Goal: Task Accomplishment & Management: Complete application form

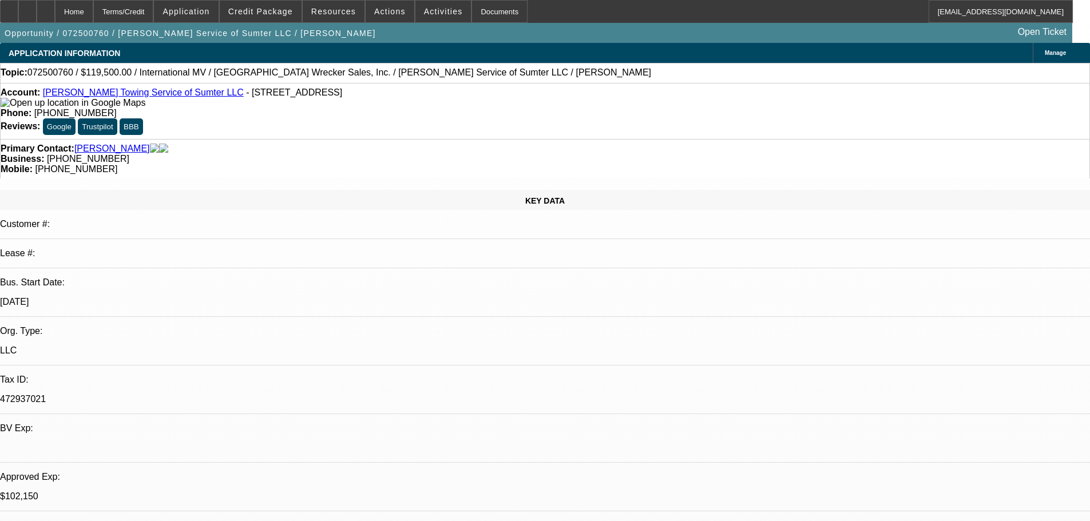
select select "0"
select select "2"
select select "0"
select select "6"
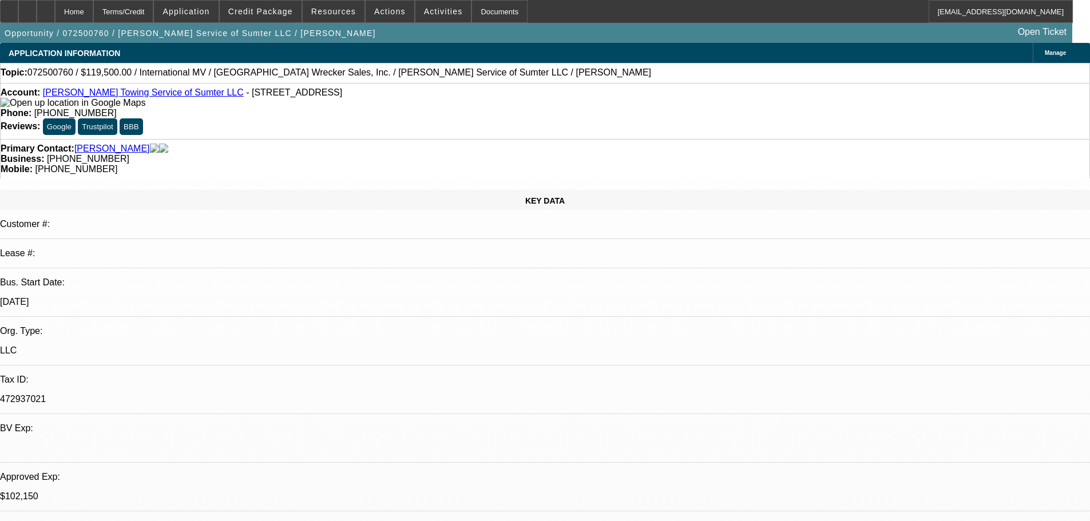
select select "0"
select select "2"
select select "0"
select select "6"
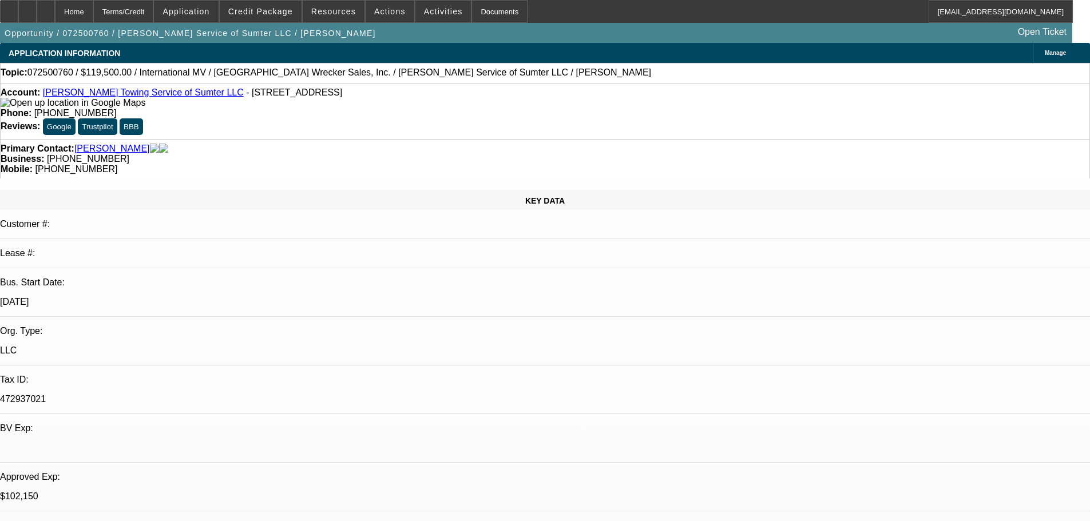
select select "0"
select select "2"
select select "0"
select select "6"
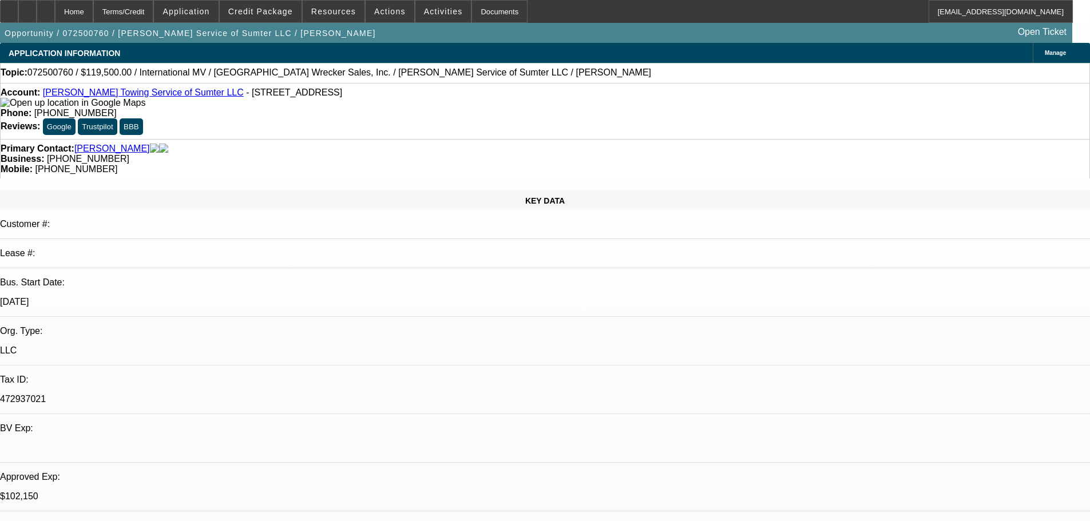
select select "0"
select select "2"
select select "0"
select select "6"
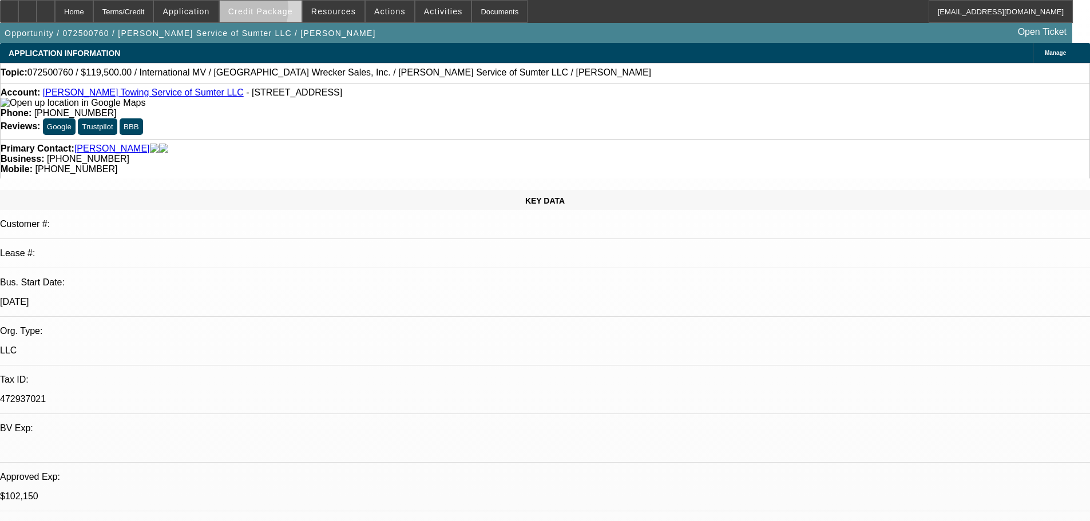
click at [260, 12] on span "Credit Package" at bounding box center [260, 11] width 65 height 9
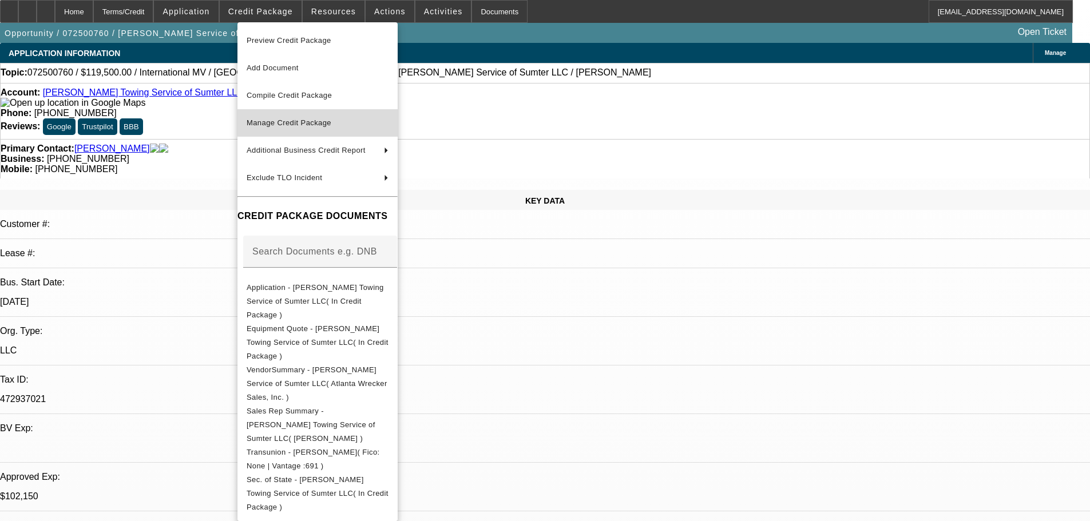
click at [267, 125] on span "Manage Credit Package" at bounding box center [289, 122] width 85 height 9
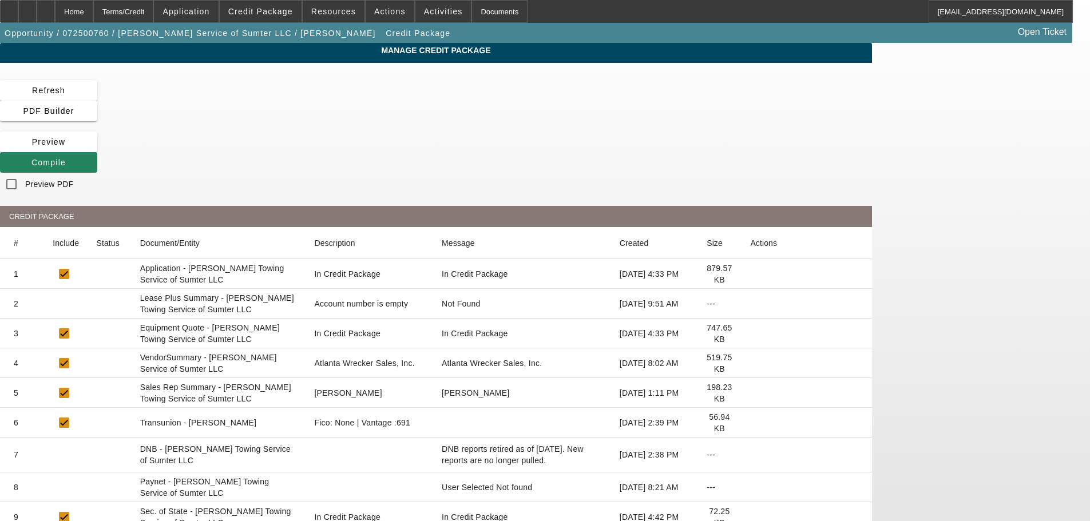
click at [750, 304] on icon at bounding box center [750, 304] width 0 height 0
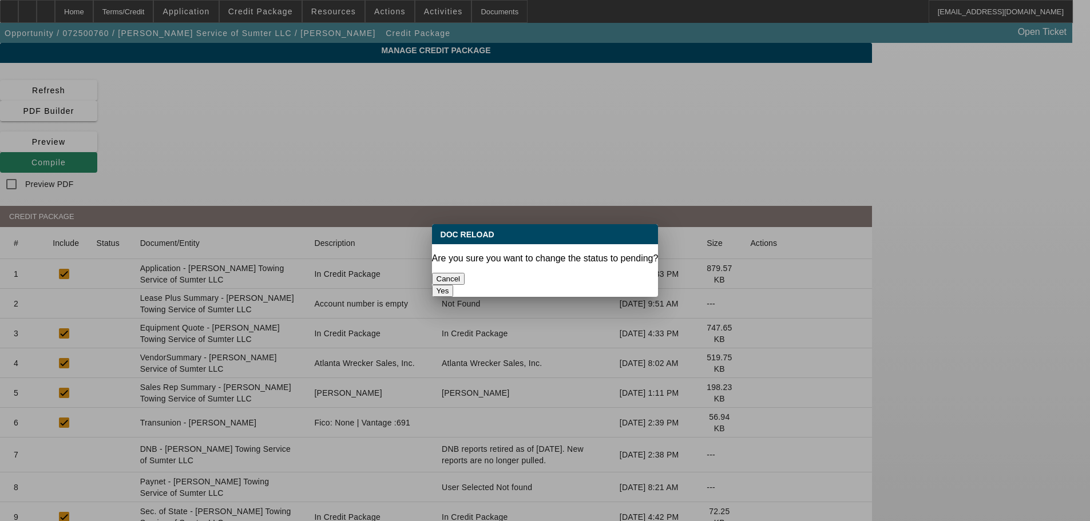
click at [454, 285] on button "Yes" at bounding box center [443, 291] width 22 height 12
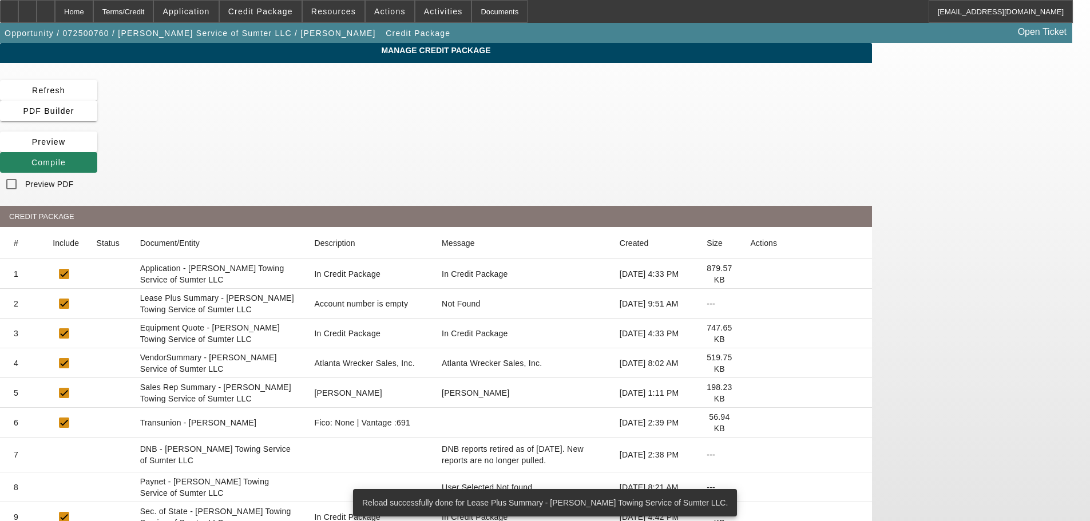
click at [750, 363] on icon at bounding box center [750, 363] width 0 height 0
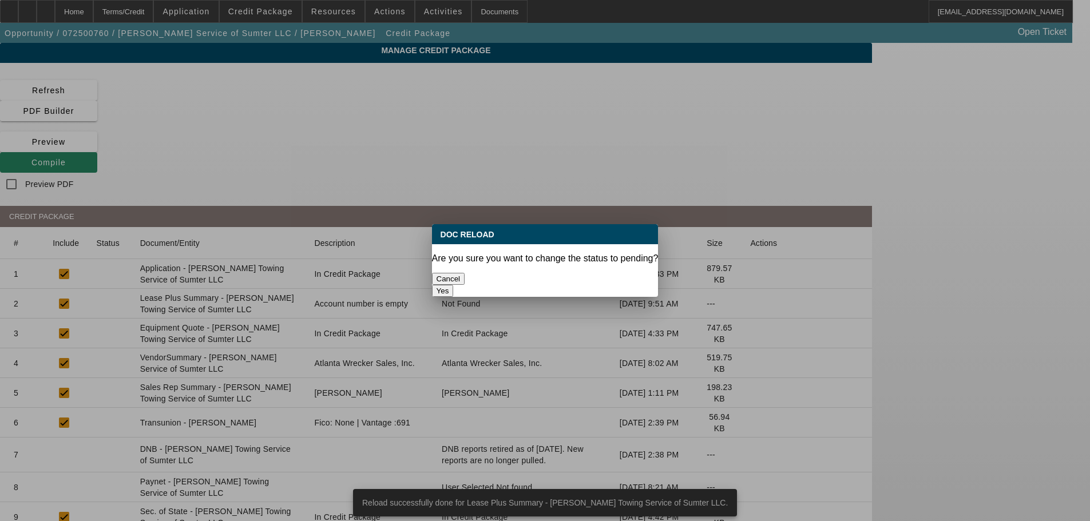
click at [454, 285] on button "Yes" at bounding box center [443, 291] width 22 height 12
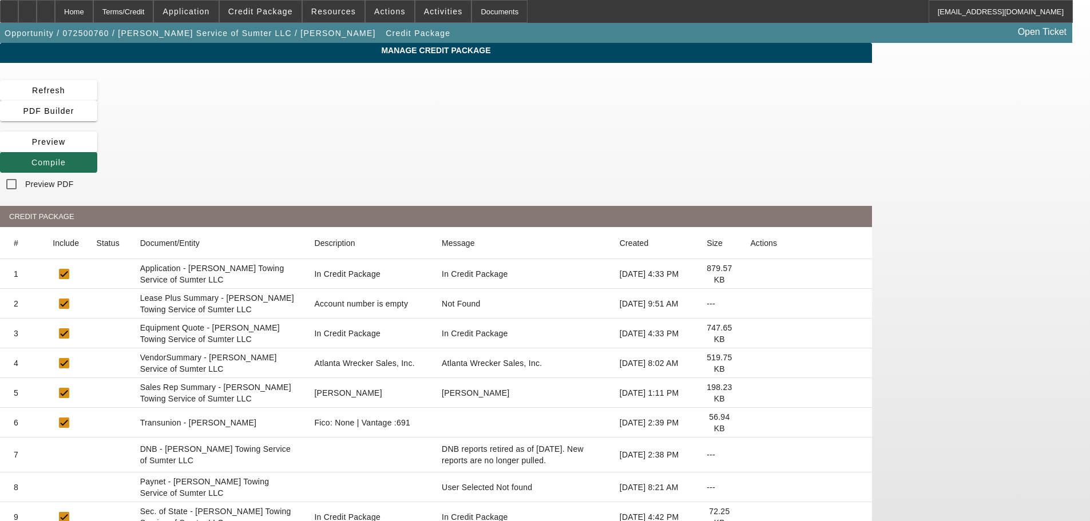
click at [66, 158] on span "Compile" at bounding box center [48, 162] width 34 height 9
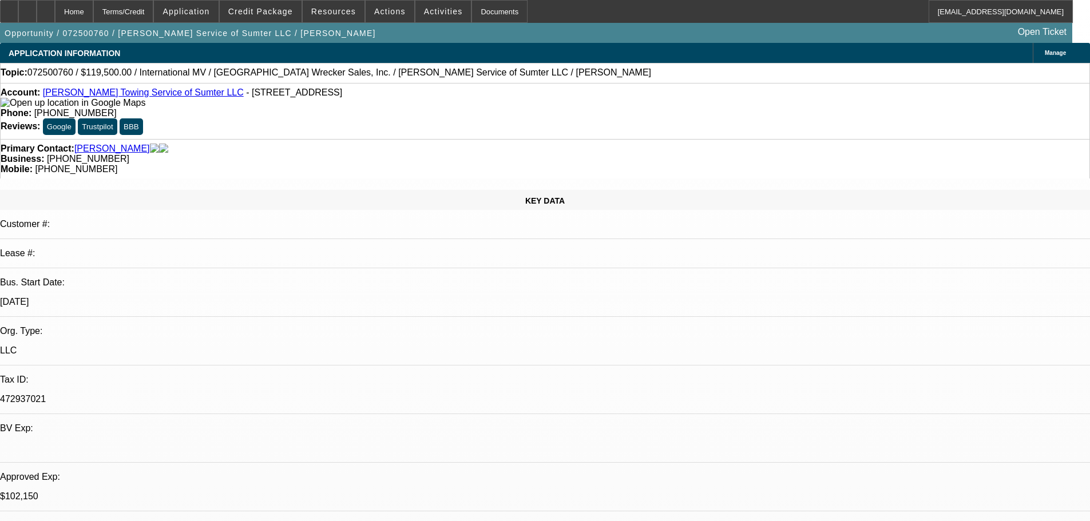
select select "0"
select select "2"
select select "0"
select select "6"
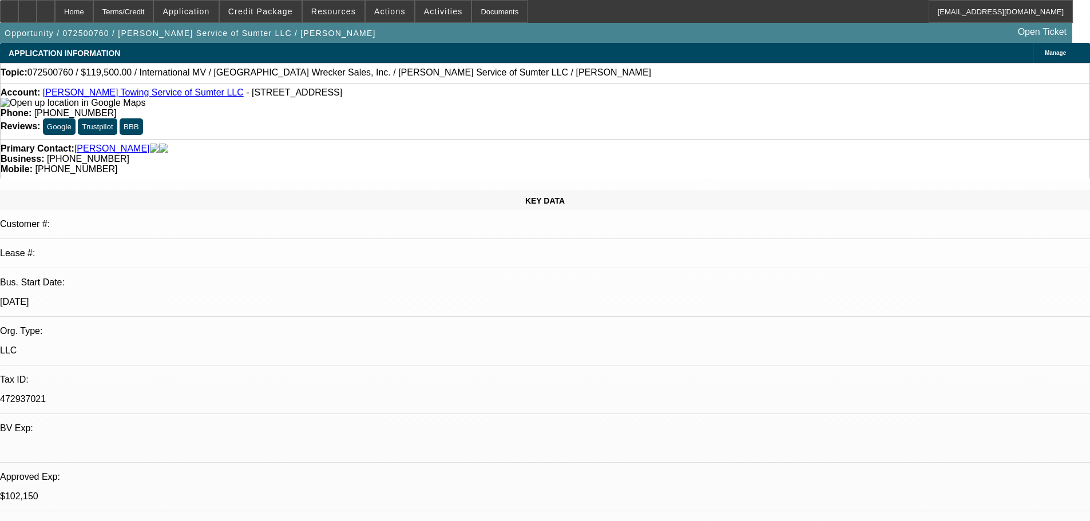
select select "0"
select select "2"
select select "0"
select select "6"
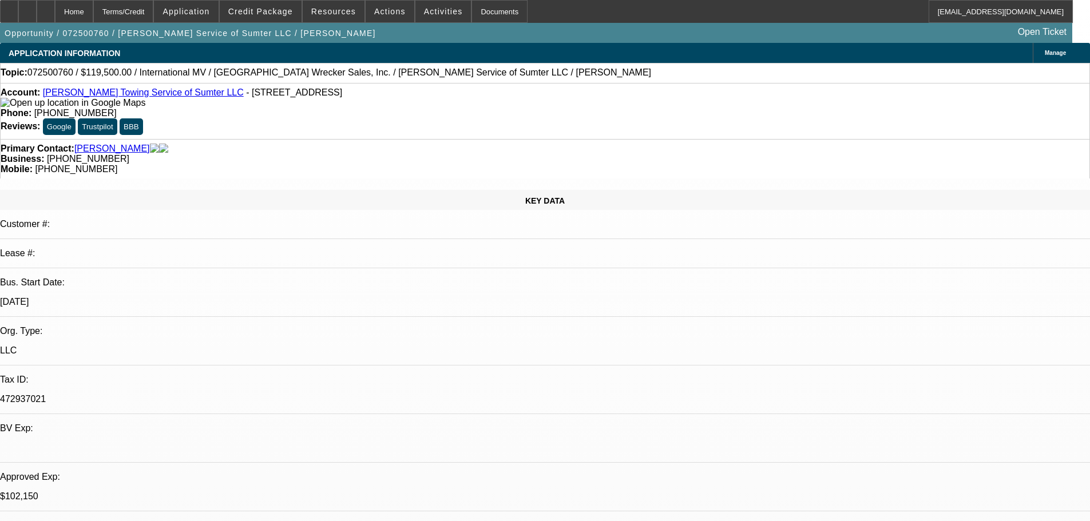
select select "0"
select select "2"
select select "0"
select select "6"
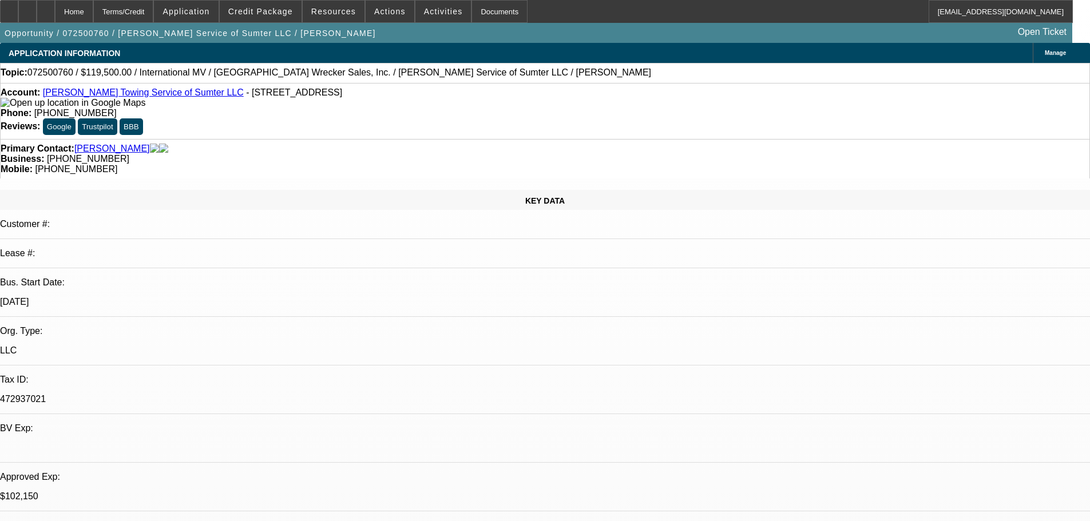
select select "0"
select select "2"
select select "0"
select select "6"
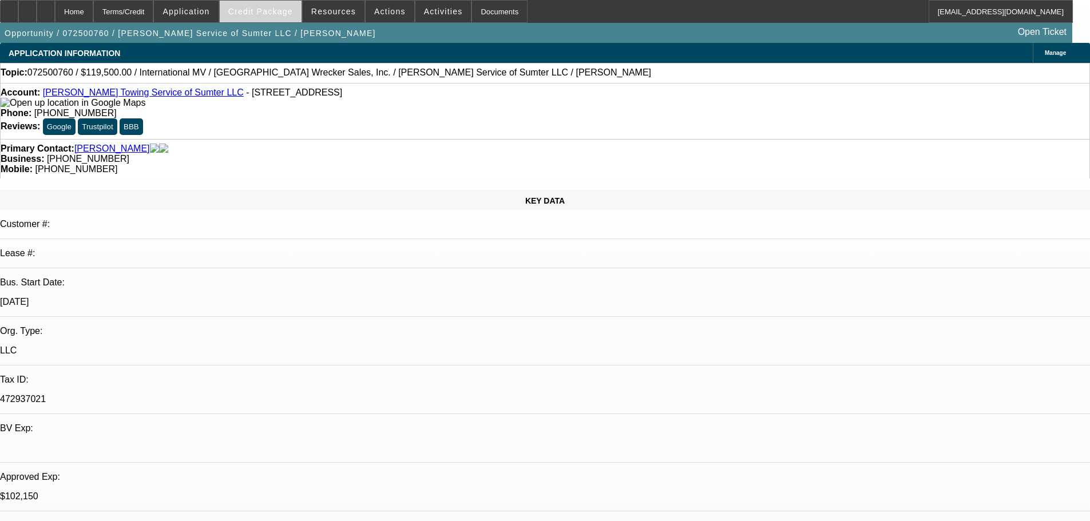
click at [274, 15] on span "Credit Package" at bounding box center [260, 11] width 65 height 9
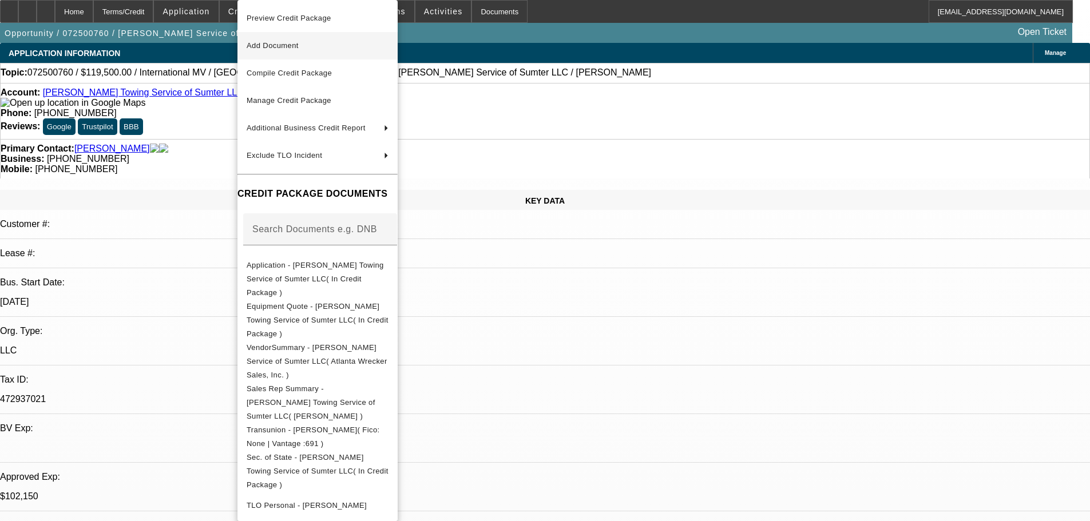
click at [285, 21] on span "Preview Credit Package" at bounding box center [289, 18] width 85 height 9
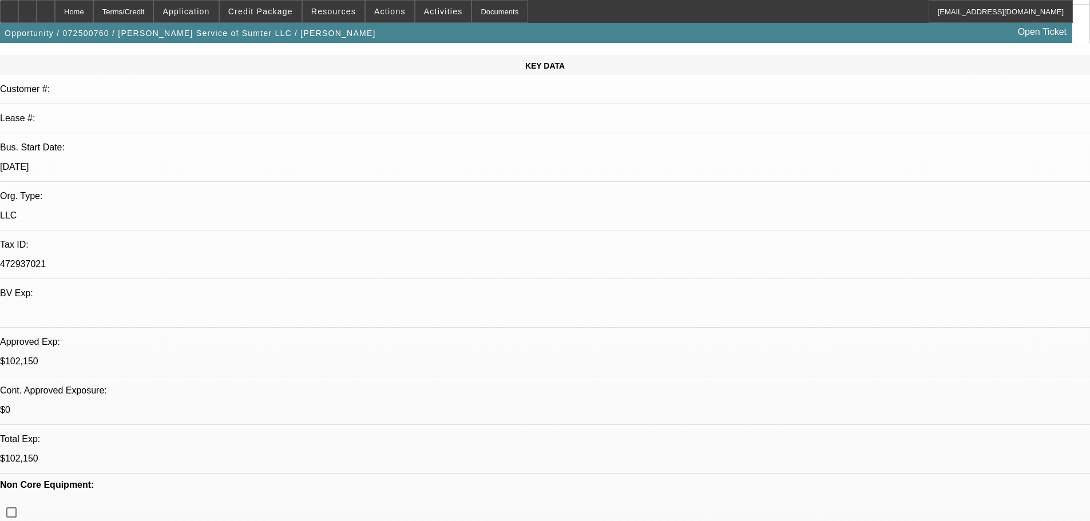
scroll to position [114, 0]
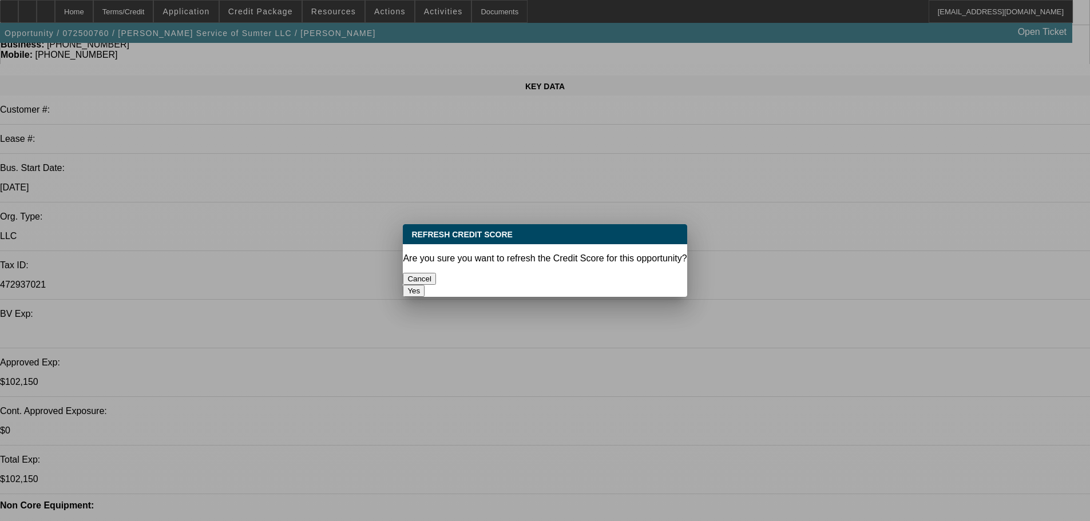
scroll to position [0, 0]
click at [424, 285] on button "Yes" at bounding box center [414, 291] width 22 height 12
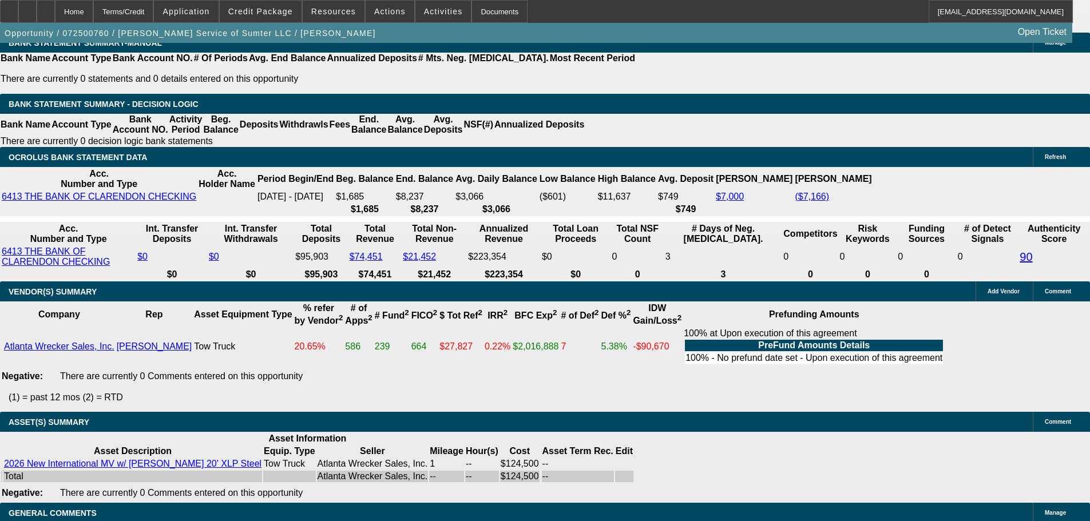
scroll to position [2047, 0]
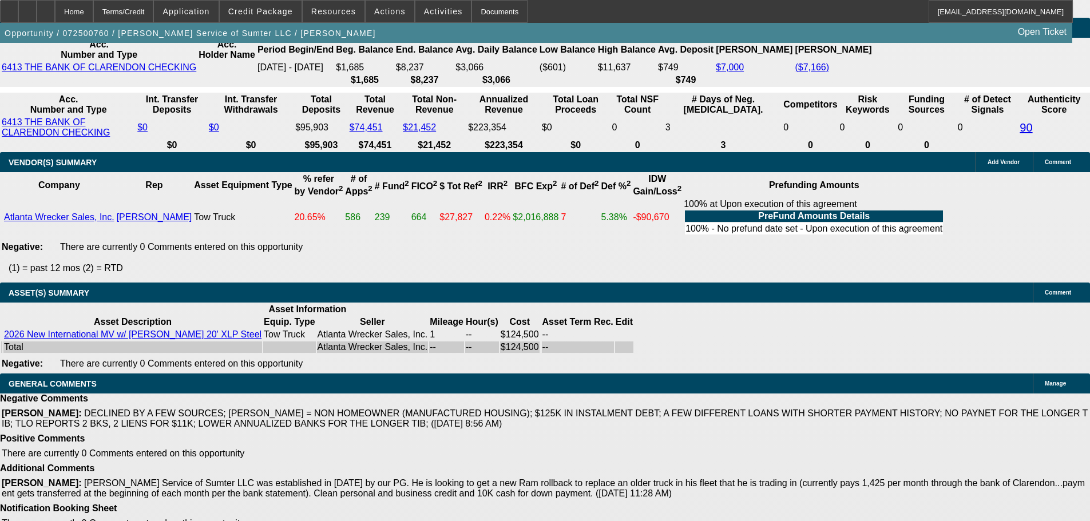
select select "5"
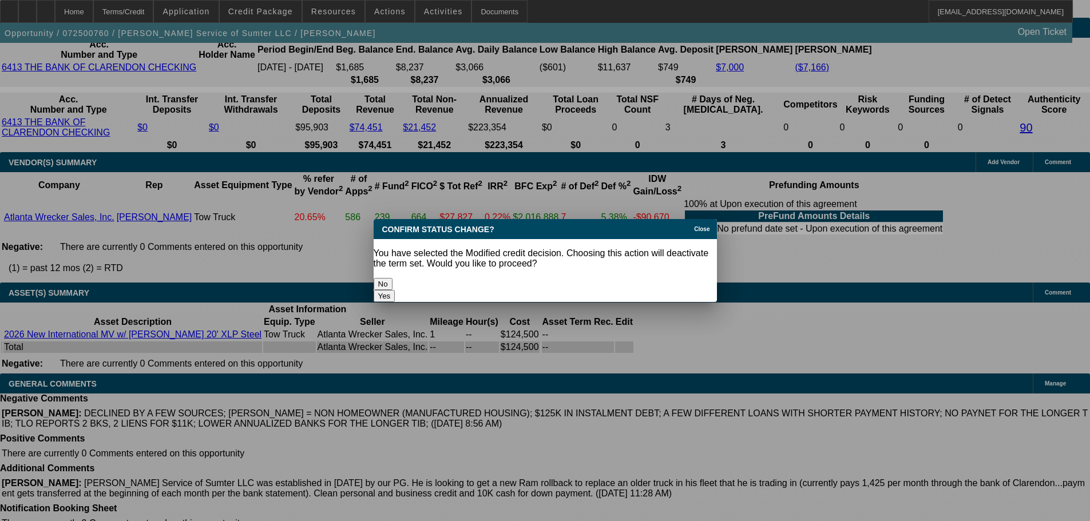
scroll to position [0, 0]
click at [395, 290] on button "Yes" at bounding box center [385, 296] width 22 height 12
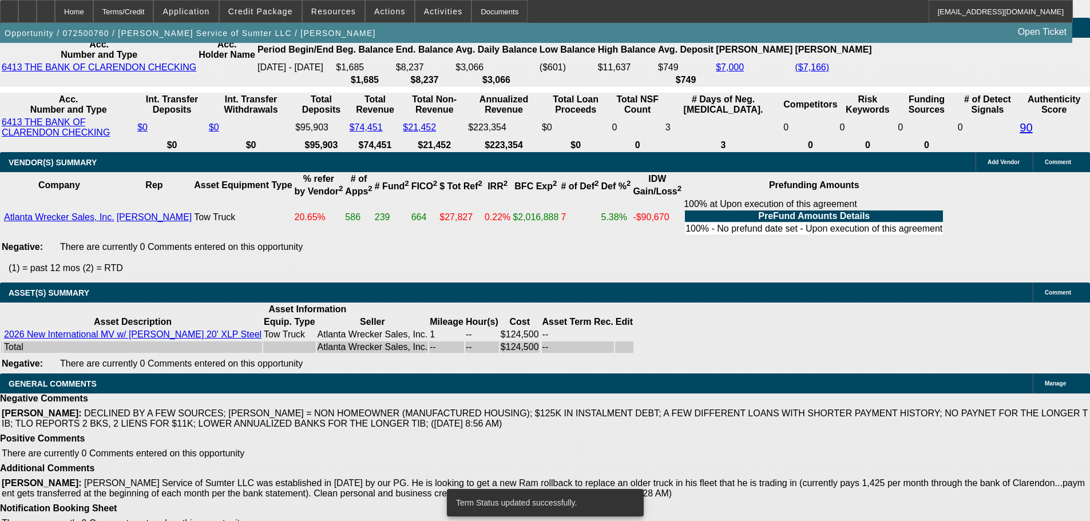
select select "0"
select select "2"
select select "0"
select select "6"
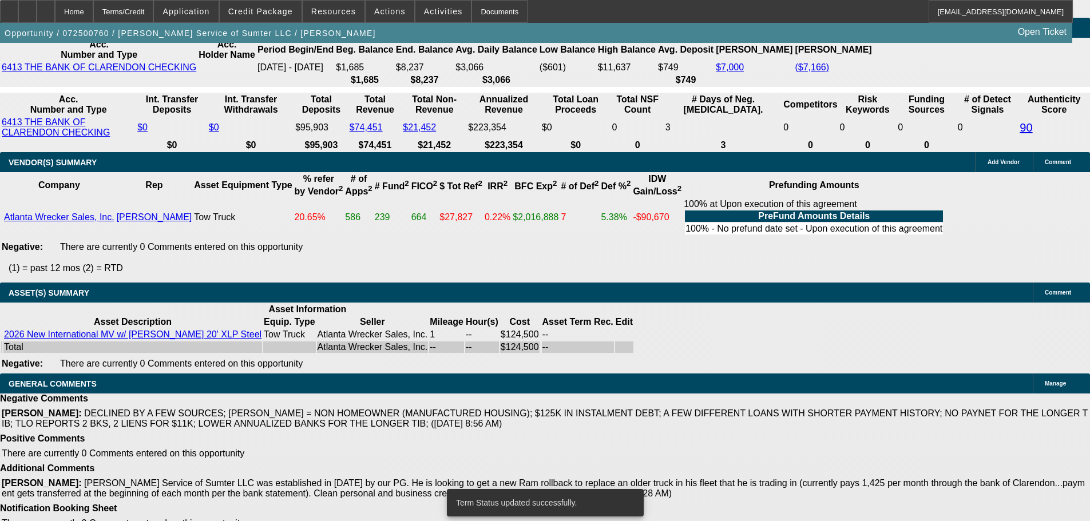
select select "0"
select select "2"
select select "0"
select select "6"
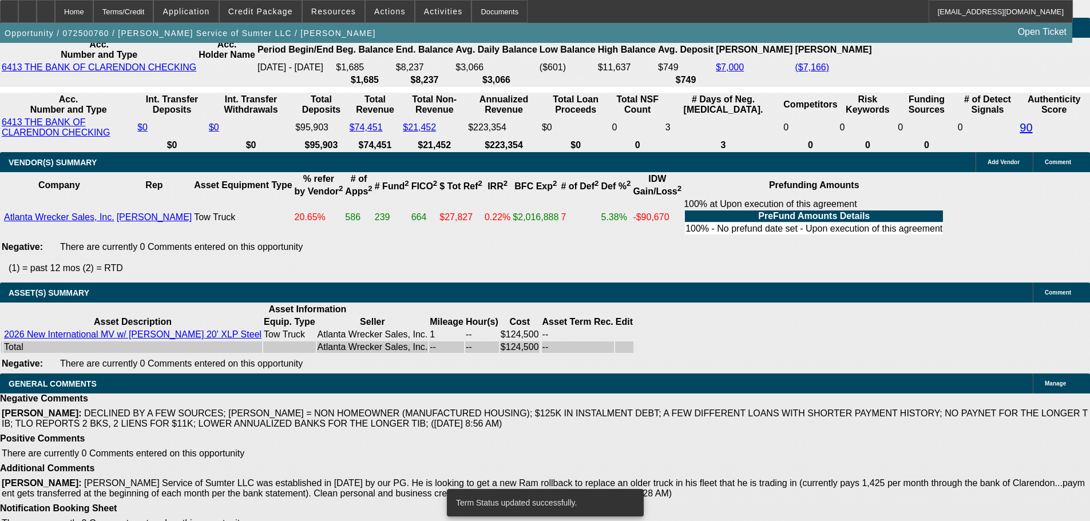
select select "0"
select select "2"
select select "0"
select select "6"
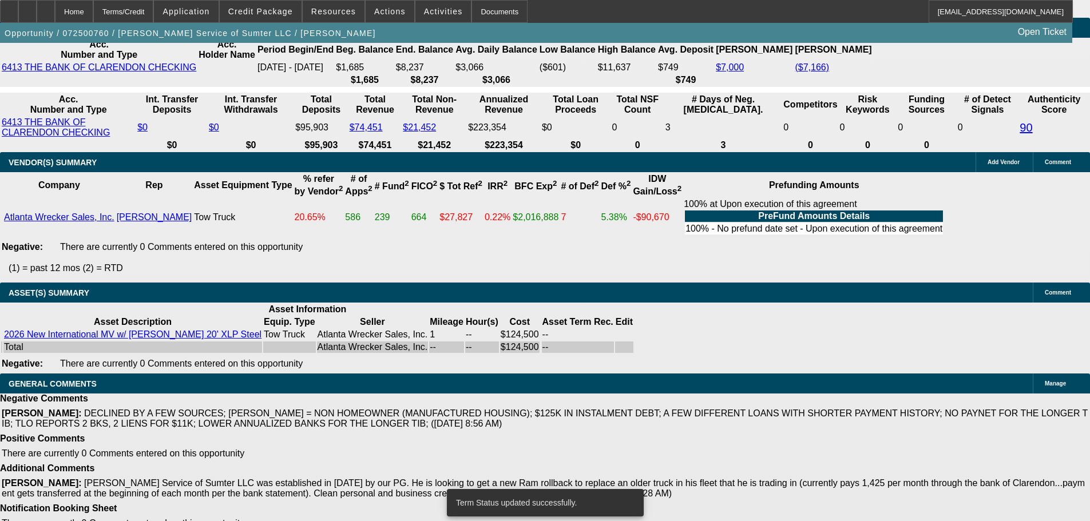
select select "0"
select select "2"
select select "0"
select select "6"
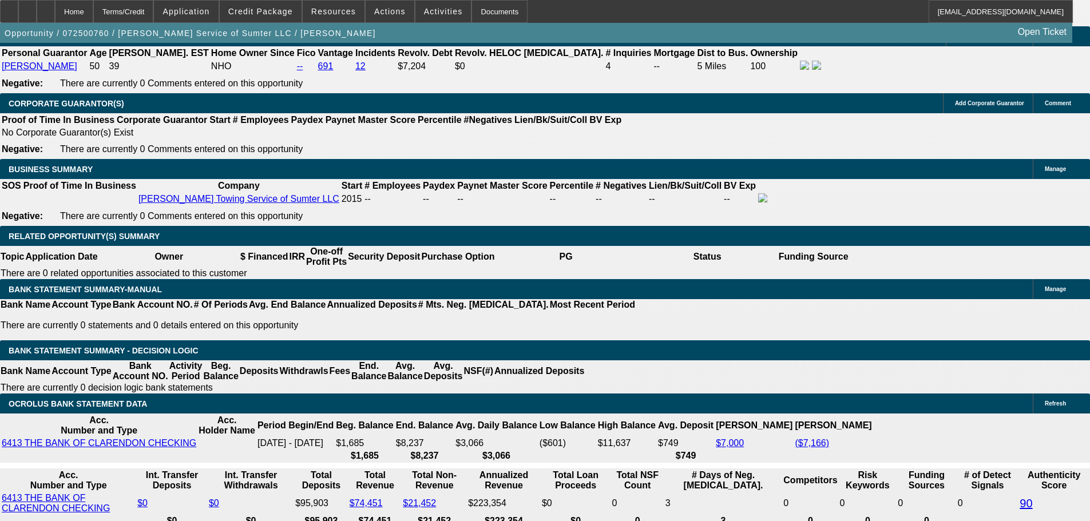
scroll to position [1729, 0]
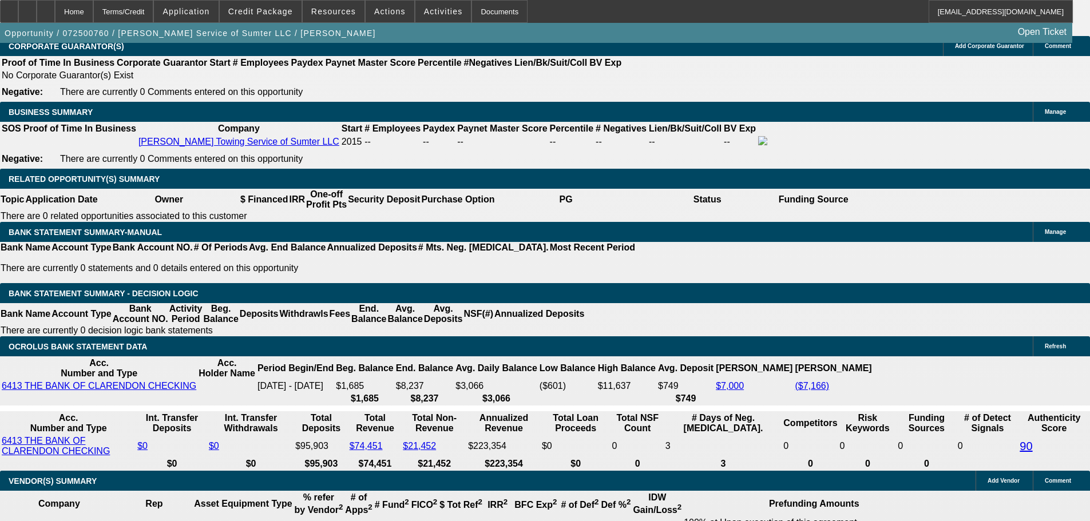
drag, startPoint x: 173, startPoint y: 248, endPoint x: 324, endPoint y: 253, distance: 151.1
type input "314"
type input "$628.00"
type input "UNKNOWN"
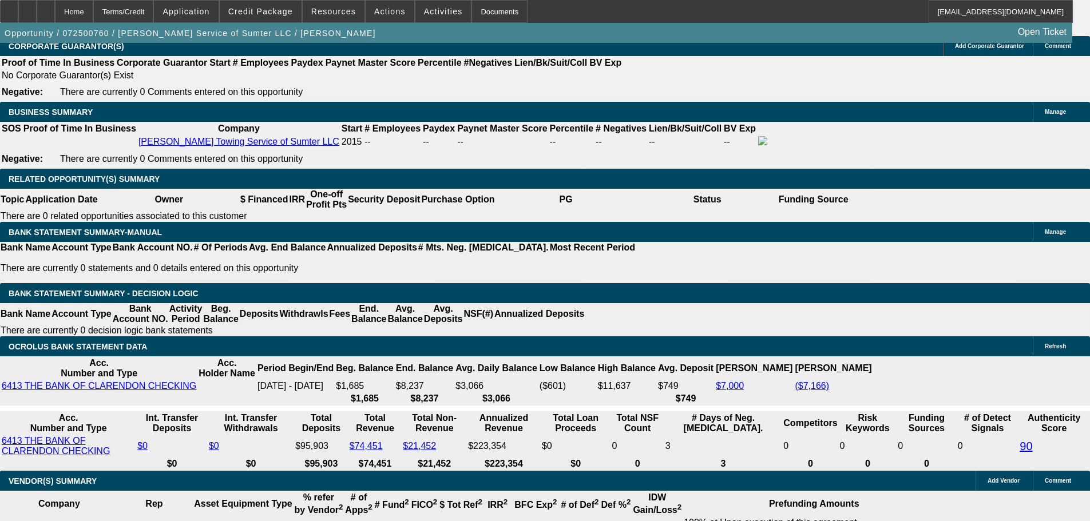
type input "3140"
type input "23.9"
type input "$6,280.00"
type input "$3,140.00"
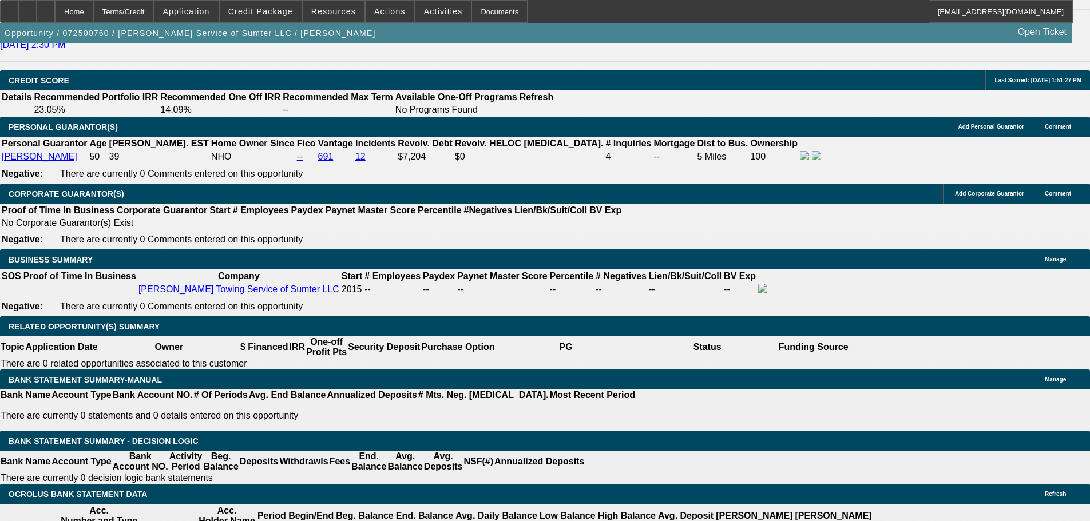
scroll to position [1557, 0]
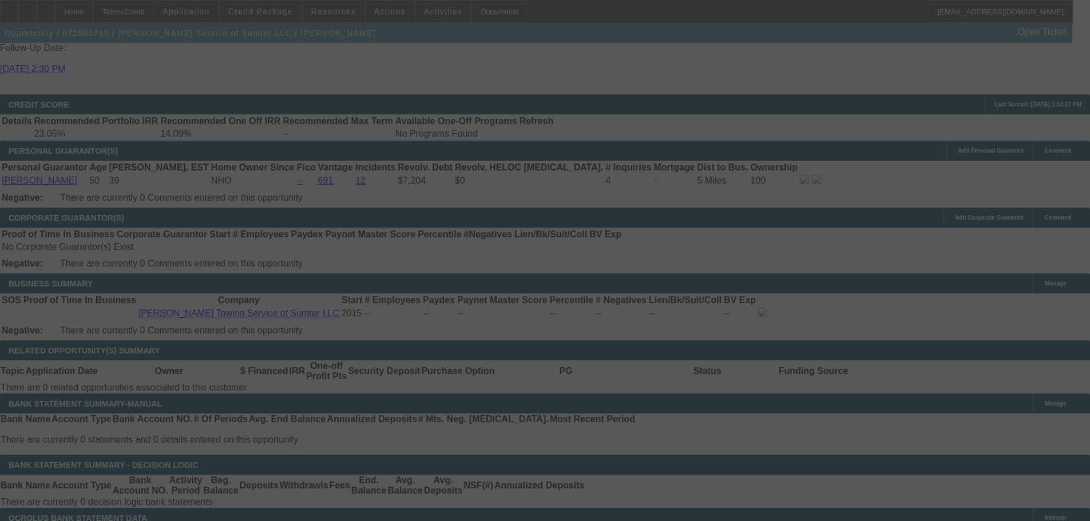
select select "0"
select select "2"
select select "0"
select select "6"
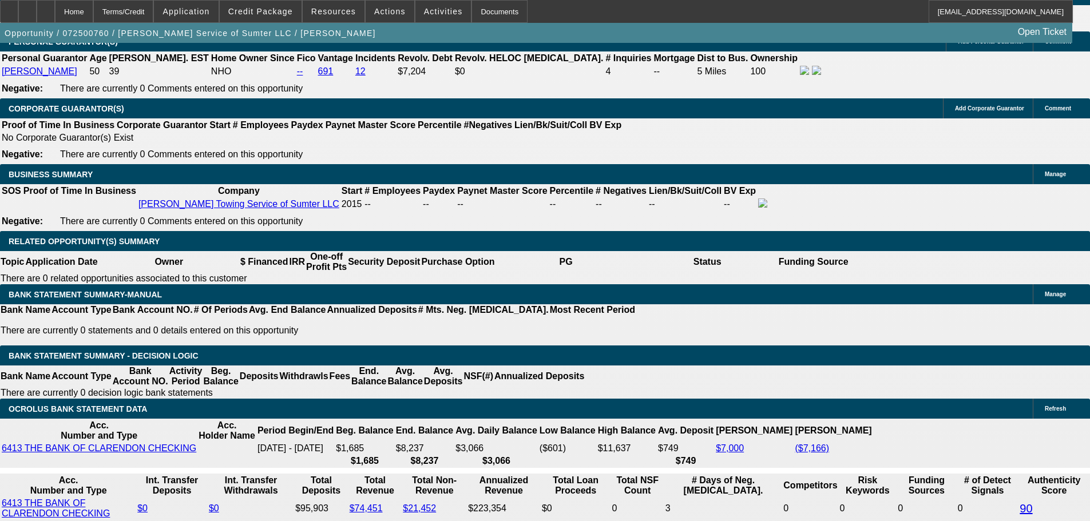
scroll to position [1672, 0]
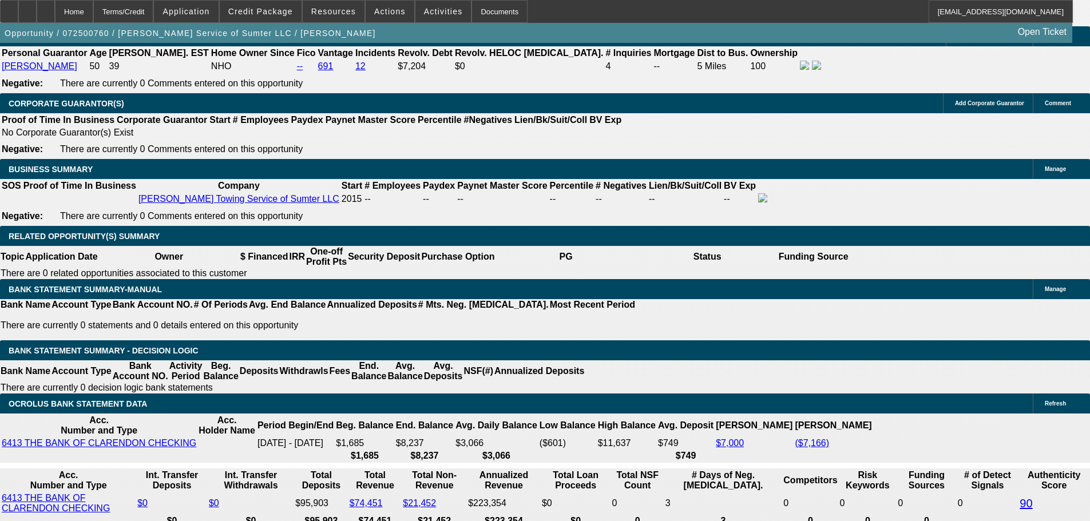
drag, startPoint x: 222, startPoint y: 305, endPoint x: 288, endPoint y: 301, distance: 65.9
type input "UNKNOWN"
type input "66"
type input "$42,657.60"
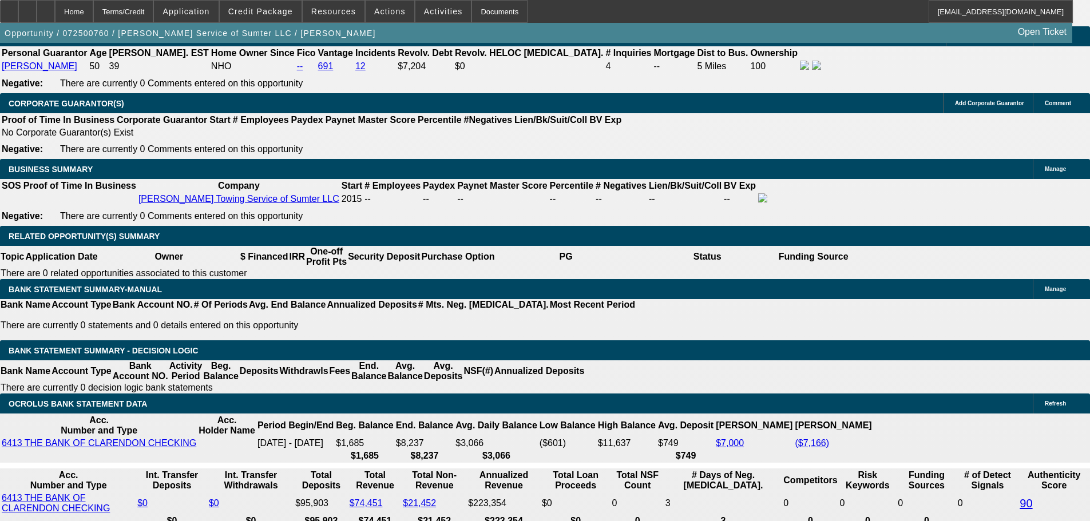
type input "$21,328.80"
type input "$6,541.76"
type input "$3,270.88"
type input "66"
drag, startPoint x: 173, startPoint y: 304, endPoint x: 269, endPoint y: 300, distance: 96.7
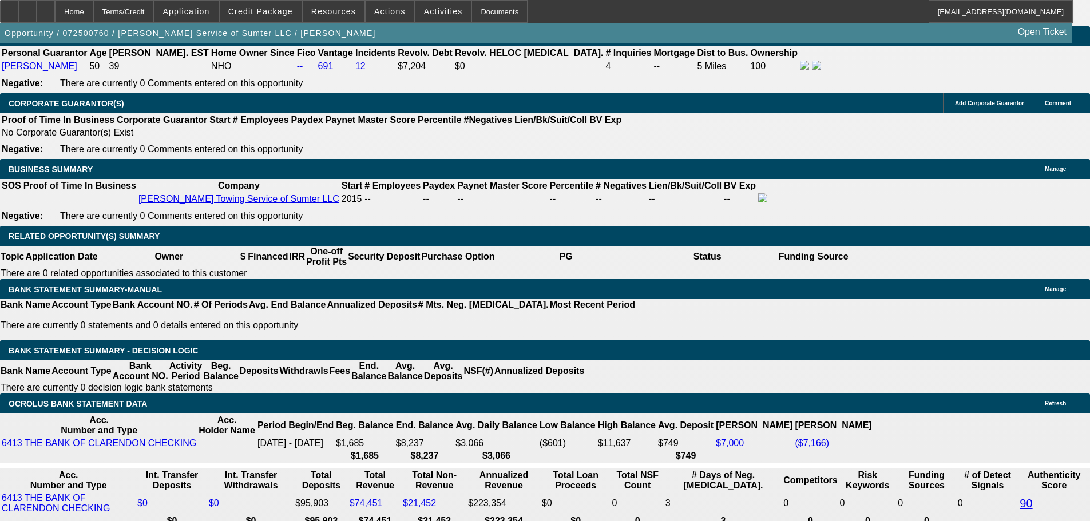
type input "32"
type input "$64.00"
type input "3270"
type input "$6,540.00"
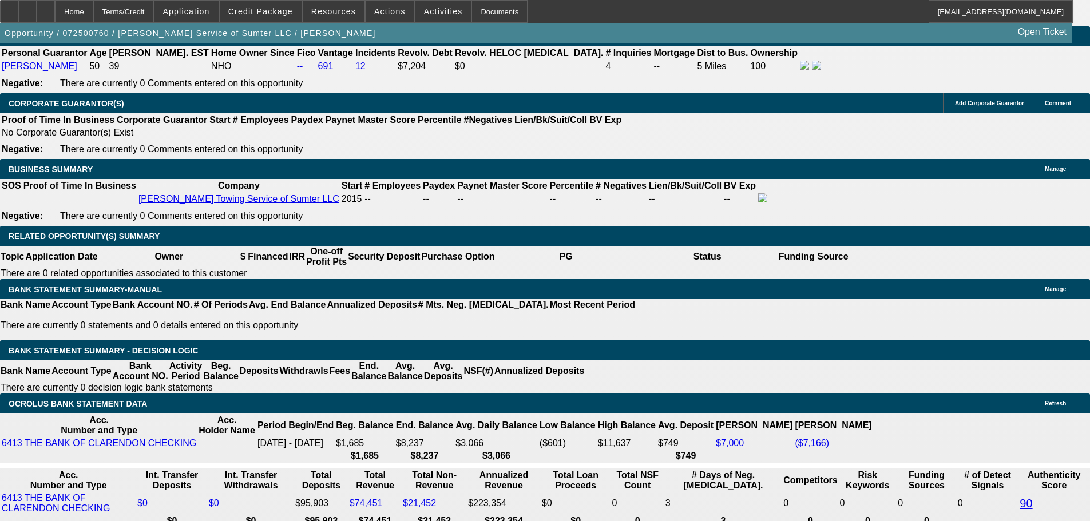
type input "23.9"
type input "$3,270.00"
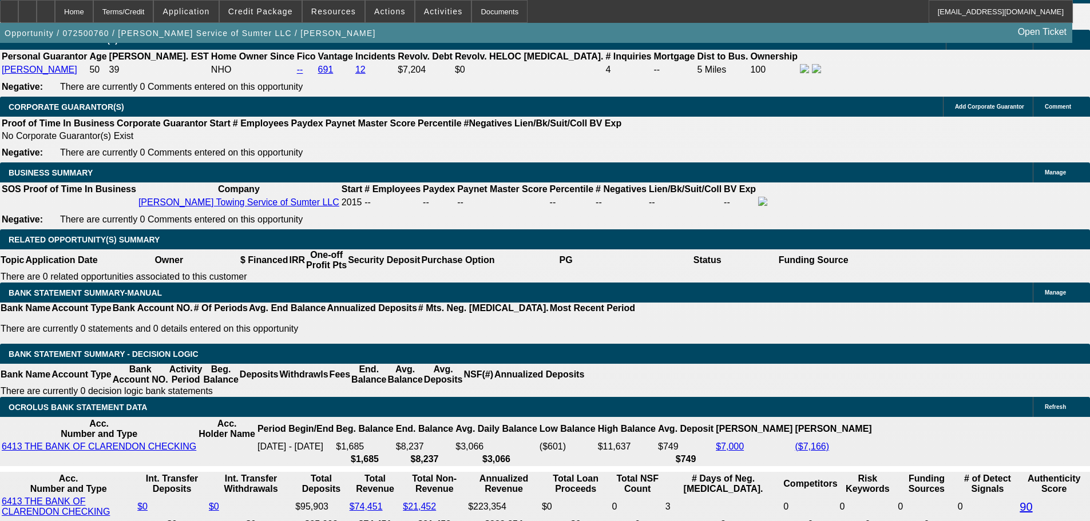
scroll to position [1443, 0]
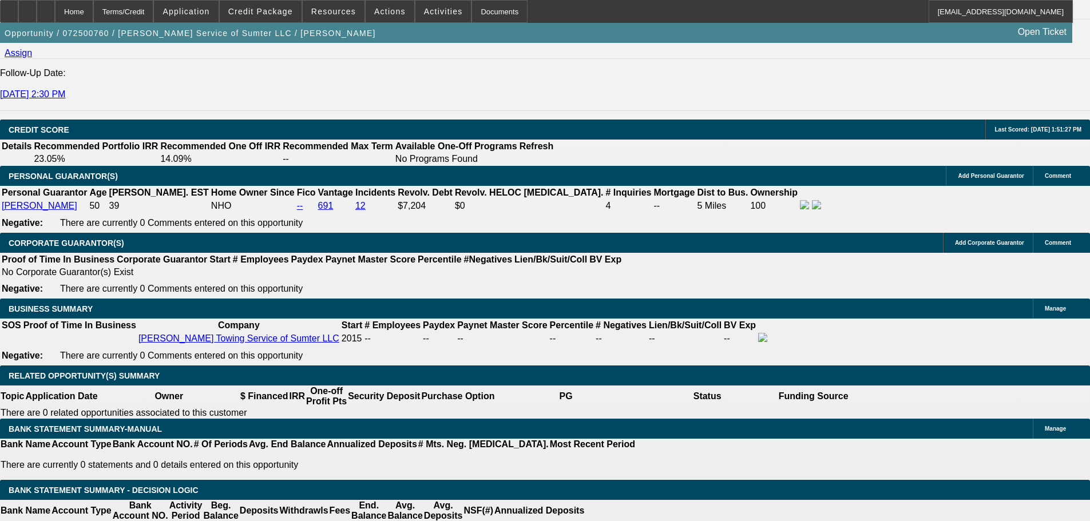
scroll to position [1614, 0]
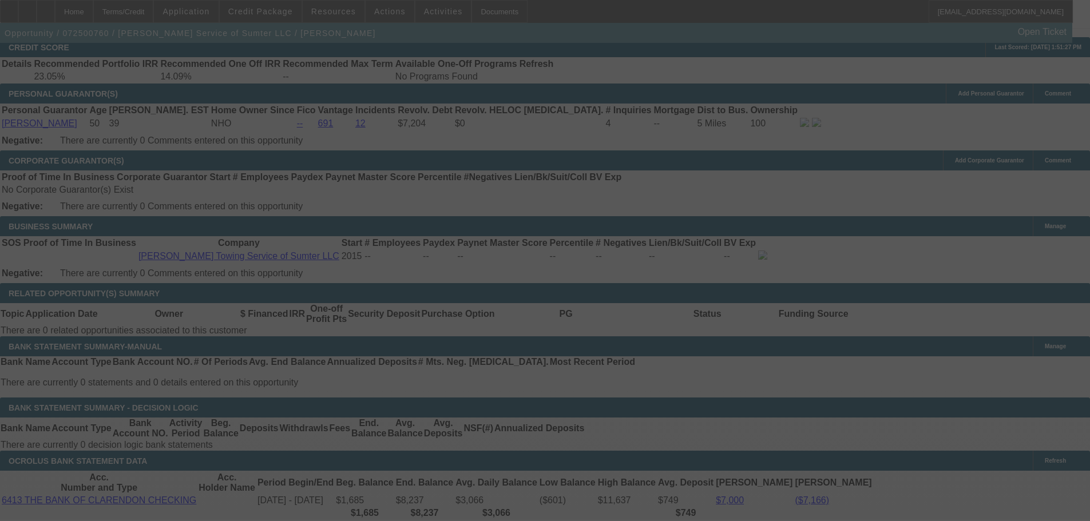
select select "0"
select select "2"
select select "0"
select select "6"
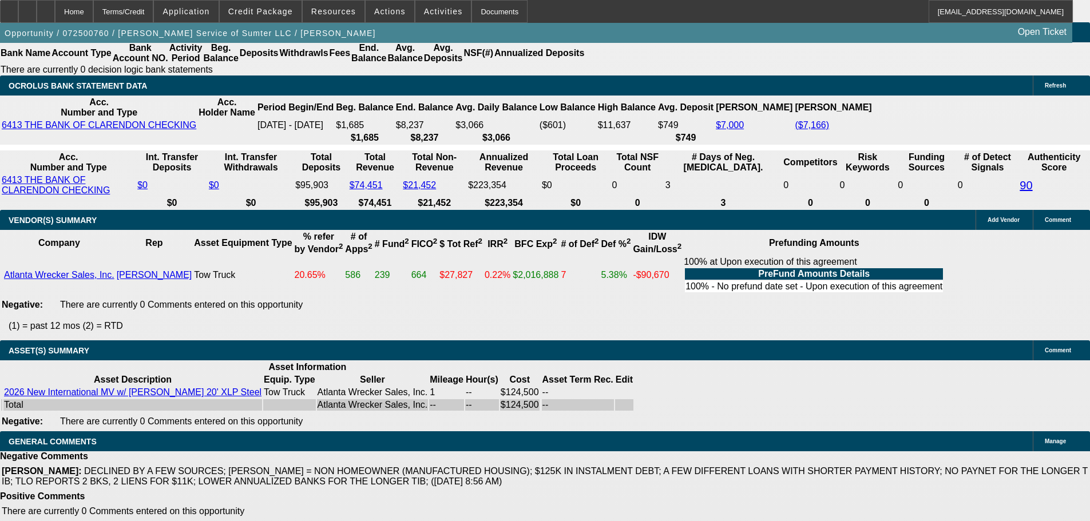
scroll to position [2129, 0]
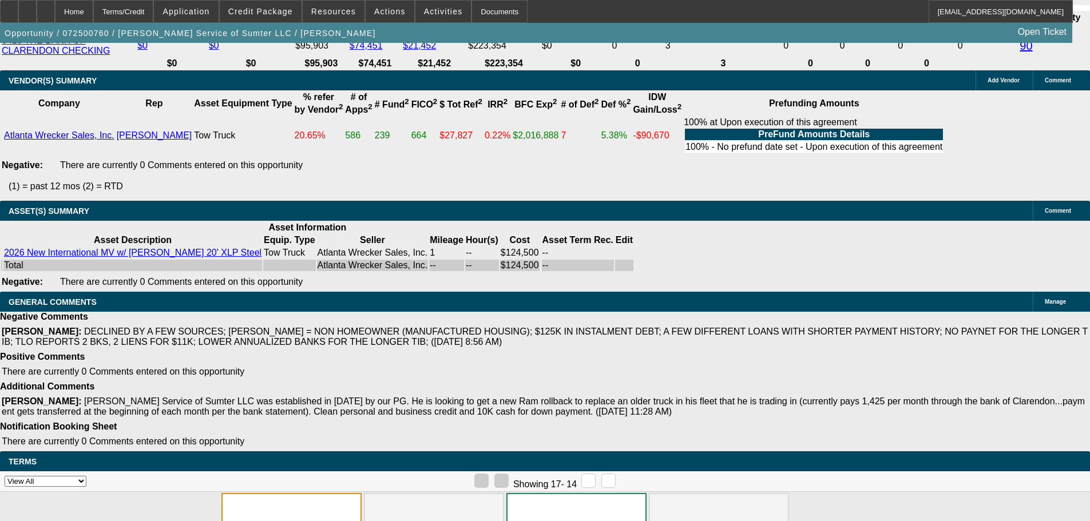
select select "3"
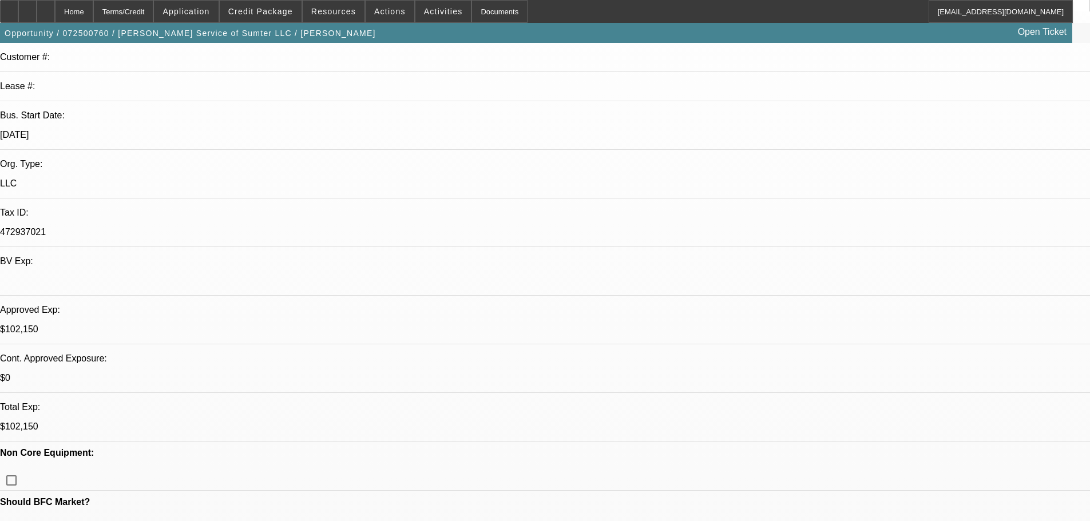
scroll to position [286, 0]
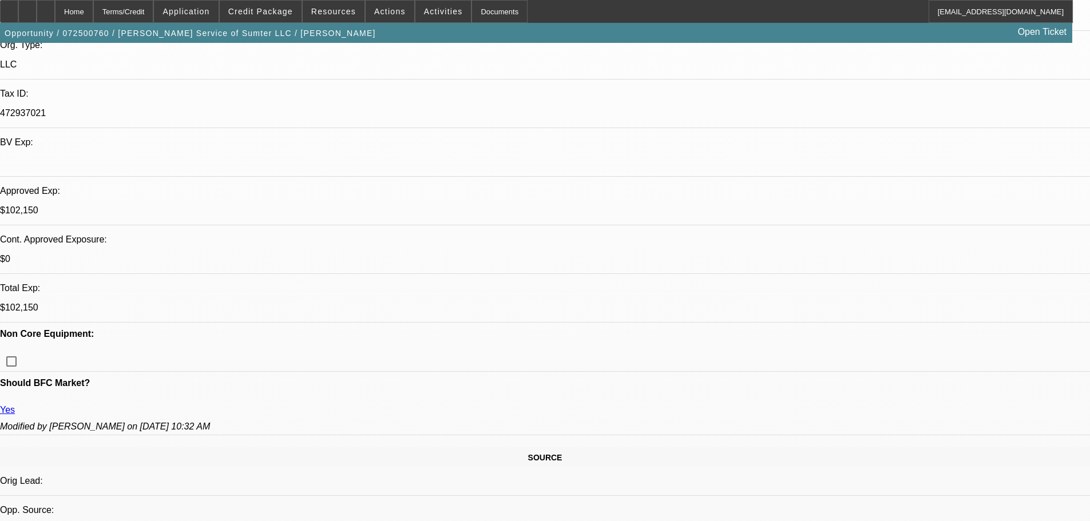
paste textarea "APPROVED FOR 66 MONTHS, GPS REQUIRED."
type textarea "APPROVED FOR 66 MONTHS, GPS REQUIRED."
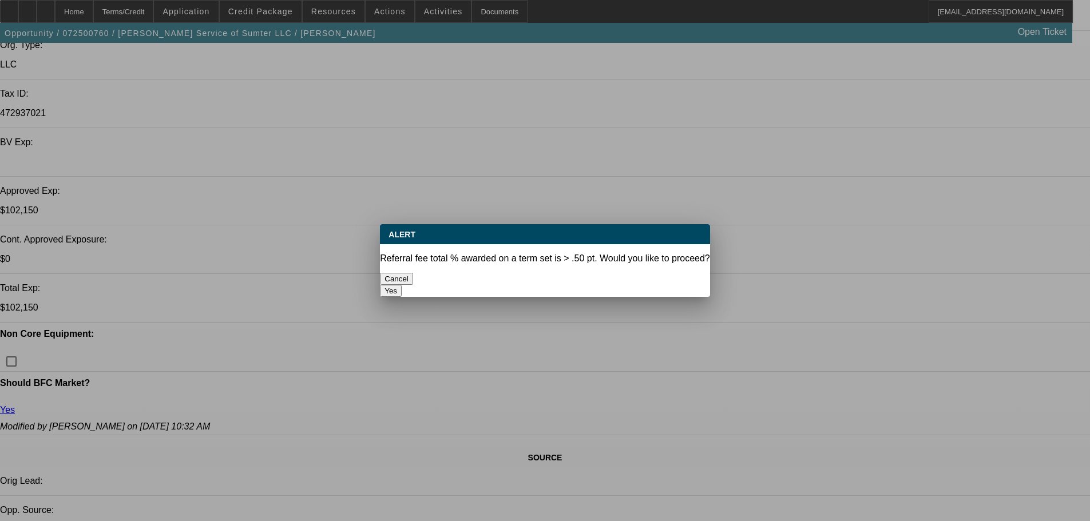
drag, startPoint x: 591, startPoint y: 271, endPoint x: 586, endPoint y: 276, distance: 7.3
click at [402, 285] on button "Yes" at bounding box center [391, 291] width 22 height 12
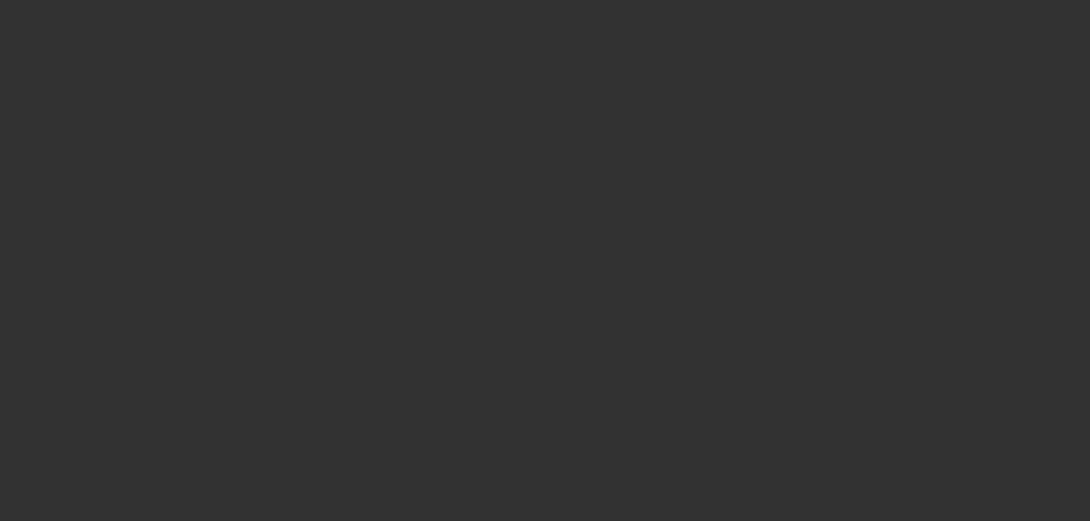
select select "0"
select select "2"
select select "0"
select select "6"
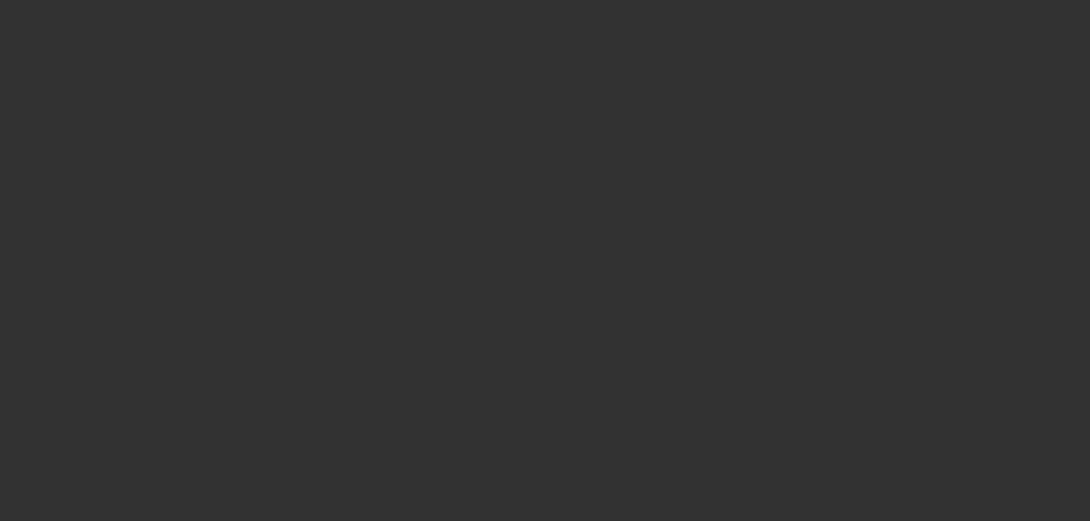
select select "0"
select select "2"
select select "0"
select select "6"
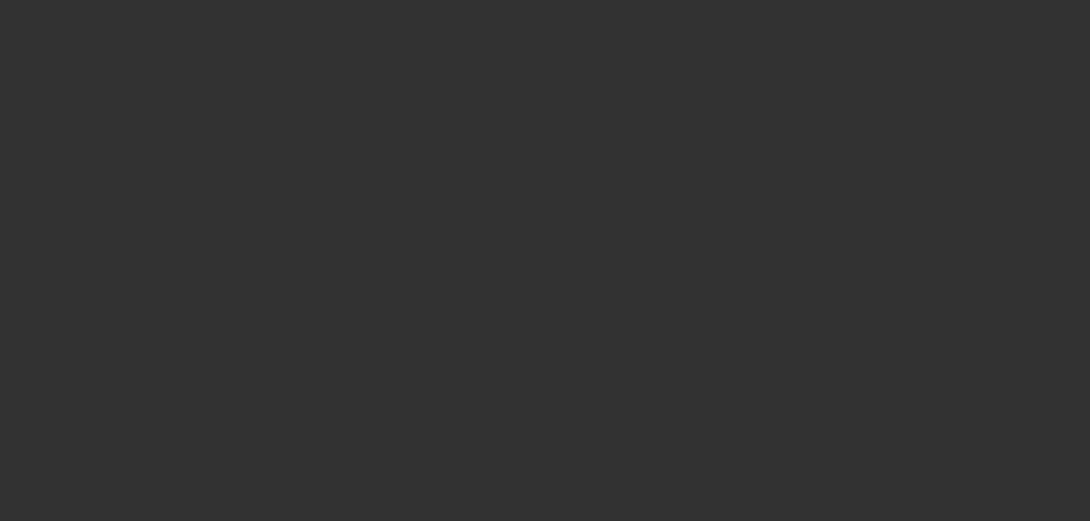
select select "0"
select select "2"
select select "0"
select select "6"
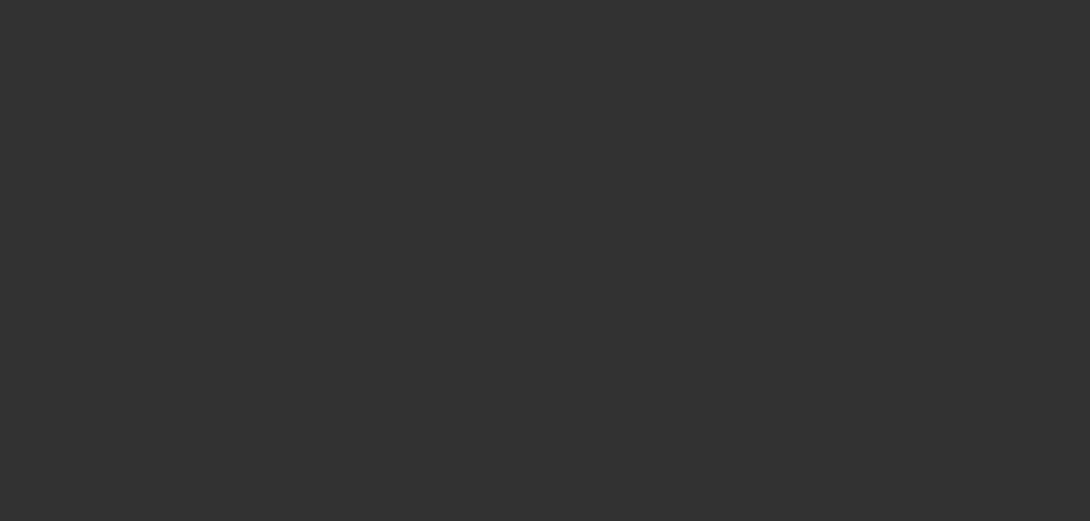
select select "0"
select select "2"
select select "0"
select select "6"
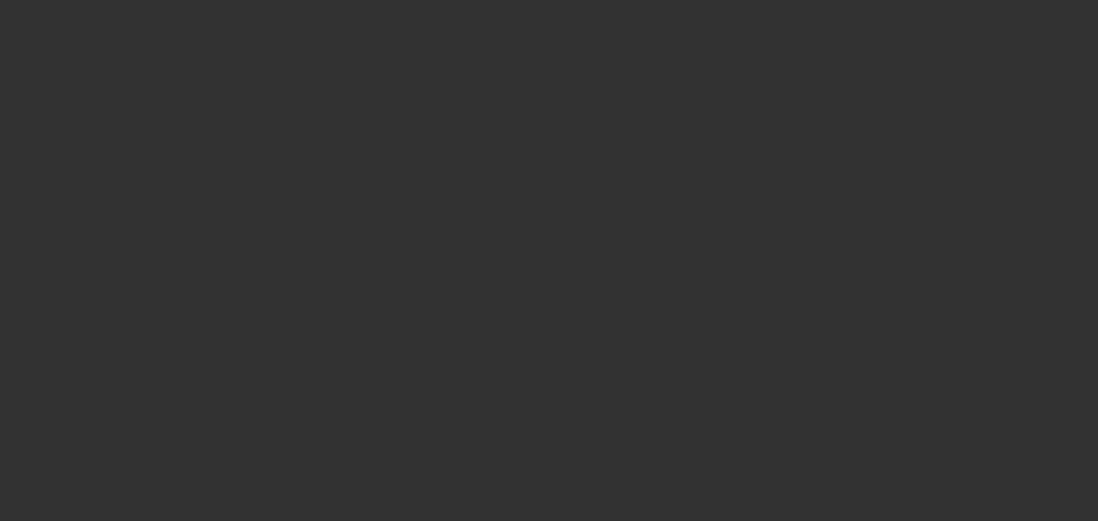
select select "0"
select select "2"
select select "0"
select select "6"
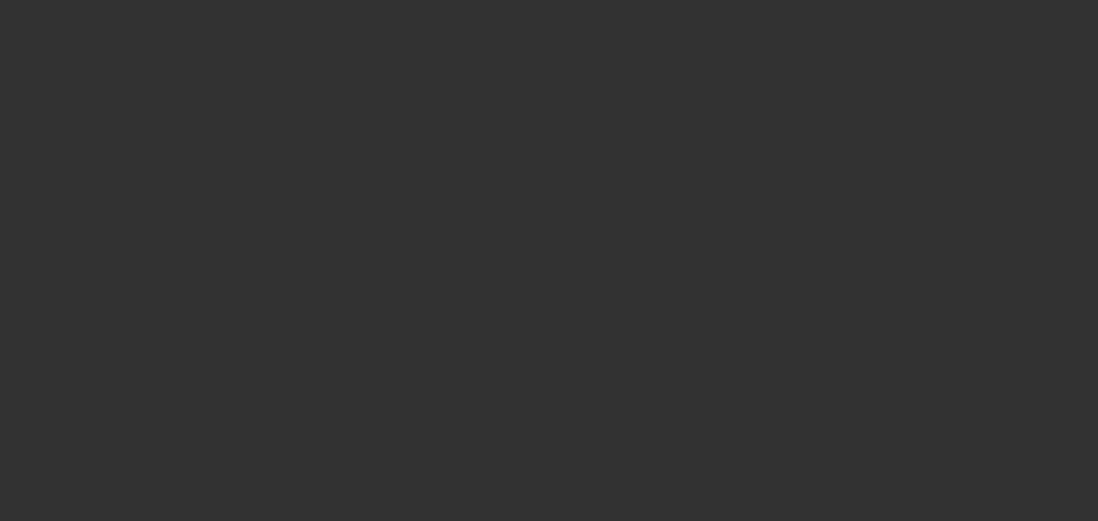
select select "0"
select select "2"
select select "0"
select select "6"
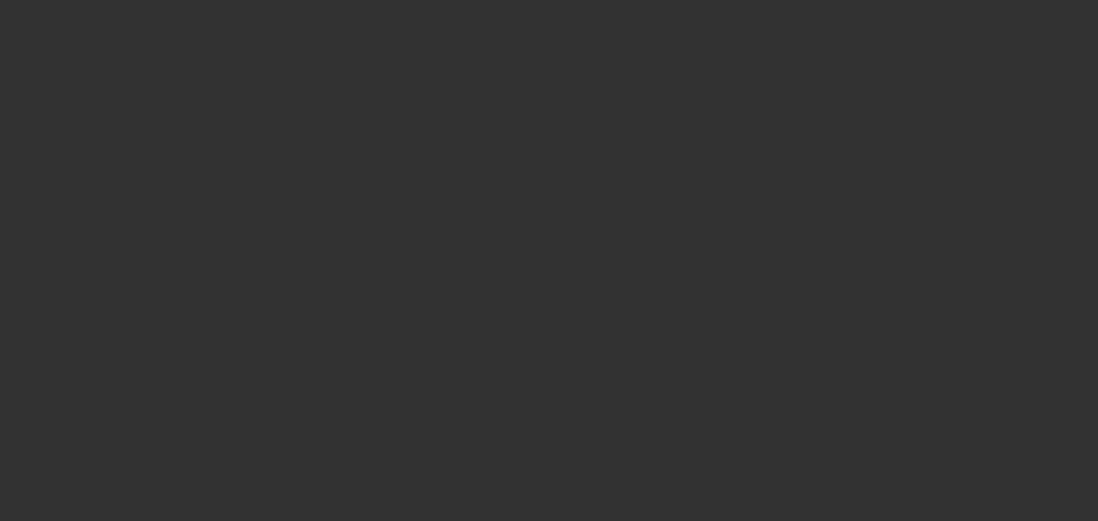
select select "0"
select select "2"
select select "0"
select select "6"
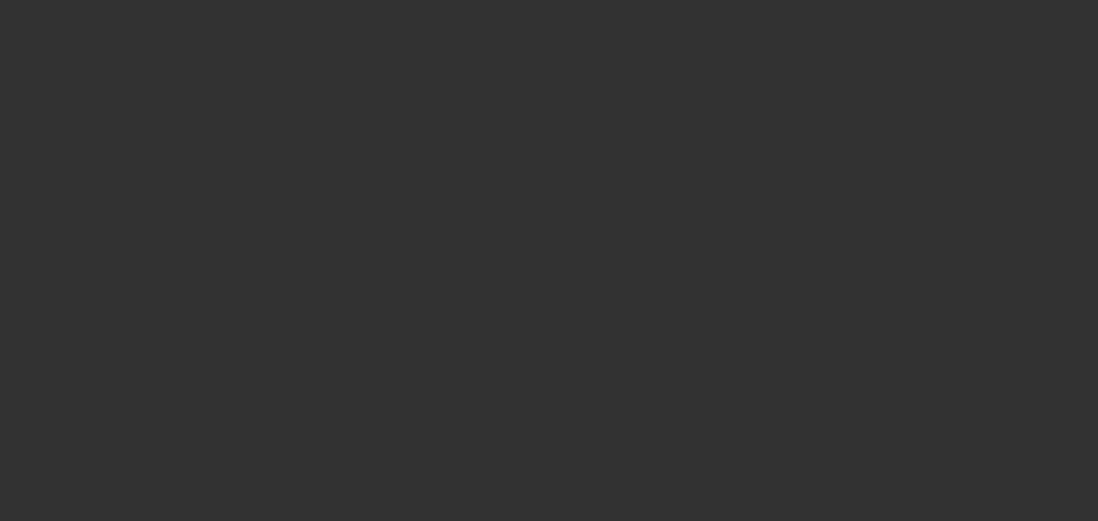
select select "0"
select select "2"
select select "0"
select select "6"
